Goal: Task Accomplishment & Management: Use online tool/utility

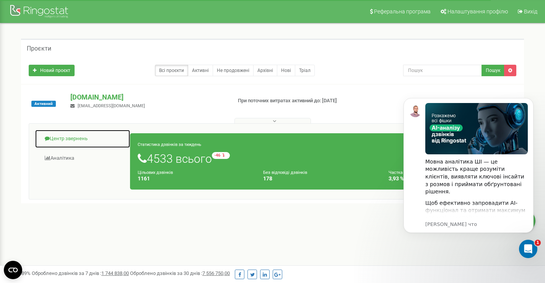
click at [55, 138] on link "Центр звернень" at bounding box center [83, 138] width 96 height 19
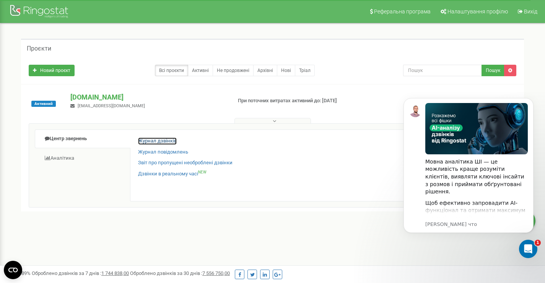
click at [164, 138] on link "Журнал дзвінків" at bounding box center [157, 140] width 39 height 7
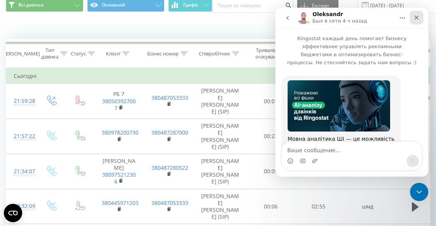
scroll to position [175, 0]
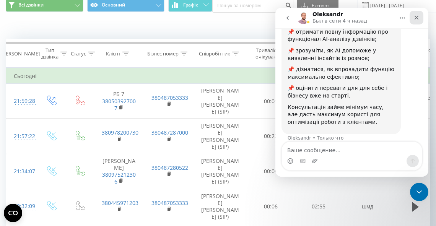
click at [416, 19] on icon "Закрыть" at bounding box center [416, 18] width 6 height 6
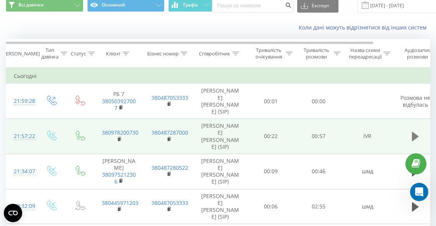
click at [413, 131] on button at bounding box center [415, 136] width 11 height 11
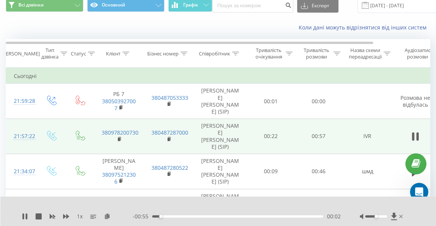
click at [208, 217] on div "00:02" at bounding box center [237, 216] width 171 height 2
click at [236, 216] on div "00:19" at bounding box center [237, 216] width 171 height 2
click at [262, 216] on div "00:29" at bounding box center [237, 216] width 171 height 2
click at [280, 218] on div "- 00:17 00:40 00:40" at bounding box center [237, 217] width 208 height 8
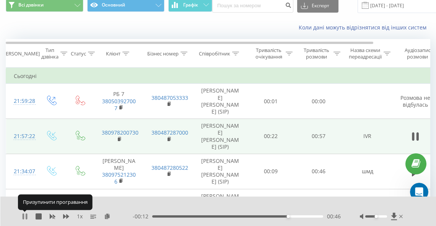
click at [24, 217] on icon at bounding box center [25, 216] width 6 height 6
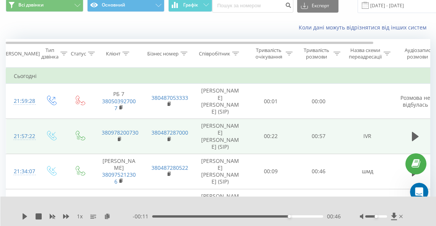
click at [283, 216] on div "00:46" at bounding box center [237, 216] width 171 height 2
click at [24, 216] on icon at bounding box center [25, 216] width 5 height 6
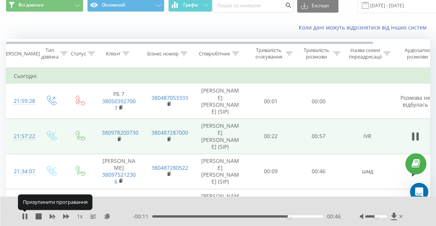
click at [24, 216] on icon at bounding box center [25, 216] width 6 height 6
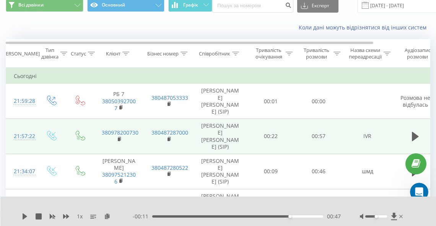
click at [284, 216] on div "00:47" at bounding box center [237, 216] width 171 height 2
click at [279, 216] on div "00:45" at bounding box center [237, 216] width 171 height 2
click at [21, 215] on div "1 x - 00:15 00:43 00:43" at bounding box center [218, 211] width 436 height 29
click at [24, 217] on icon at bounding box center [25, 216] width 5 height 6
click at [25, 216] on icon at bounding box center [25, 216] width 6 height 6
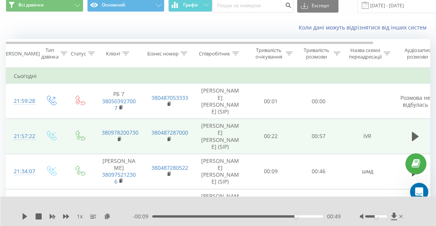
click at [280, 214] on div "- 00:09 00:49 00:49" at bounding box center [237, 217] width 208 height 8
click at [278, 216] on div "00:49" at bounding box center [237, 216] width 171 height 2
click at [25, 216] on icon at bounding box center [25, 216] width 5 height 6
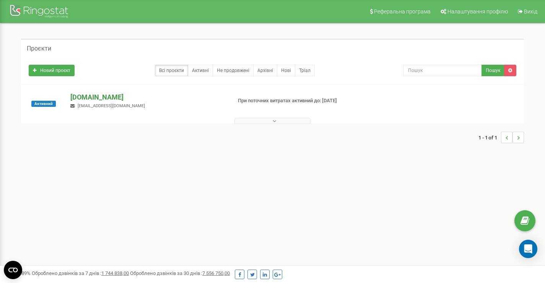
click at [92, 97] on p "[DOMAIN_NAME]" at bounding box center [147, 97] width 155 height 10
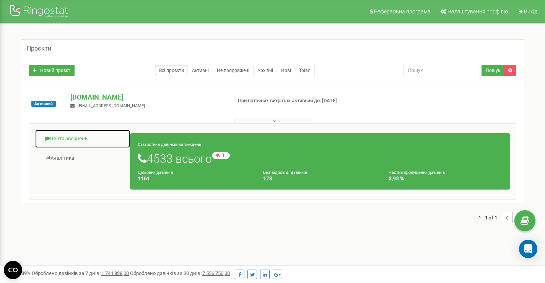
click at [72, 139] on link "Центр звернень" at bounding box center [83, 138] width 96 height 19
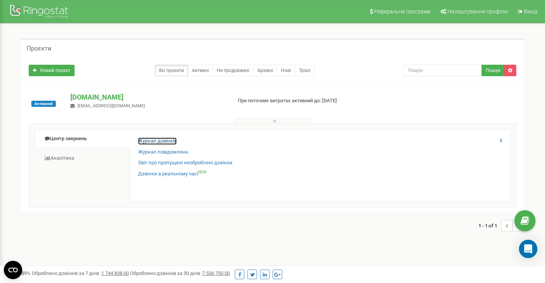
click at [155, 141] on link "Журнал дзвінків" at bounding box center [157, 140] width 39 height 7
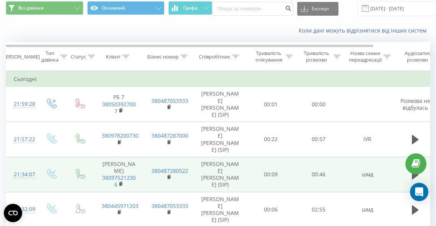
scroll to position [61, 0]
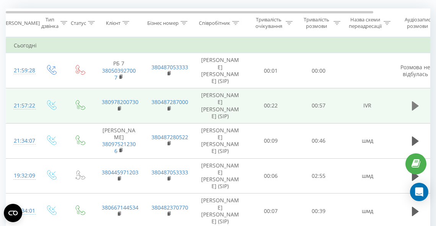
click at [411, 100] on button at bounding box center [415, 105] width 11 height 11
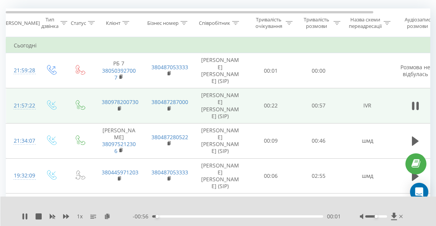
click at [178, 216] on div "00:01" at bounding box center [237, 216] width 171 height 2
click at [167, 215] on div "00:05" at bounding box center [237, 216] width 171 height 2
click at [24, 216] on icon at bounding box center [24, 216] width 2 height 6
click at [24, 216] on icon at bounding box center [25, 216] width 5 height 6
click at [245, 216] on div "00:30" at bounding box center [237, 216] width 171 height 2
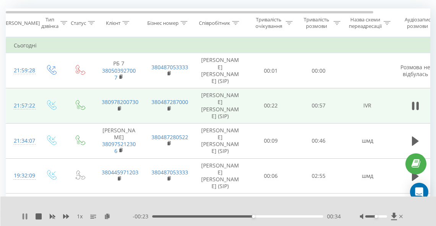
click at [24, 217] on icon at bounding box center [25, 216] width 6 height 6
